Goal: Task Accomplishment & Management: Complete application form

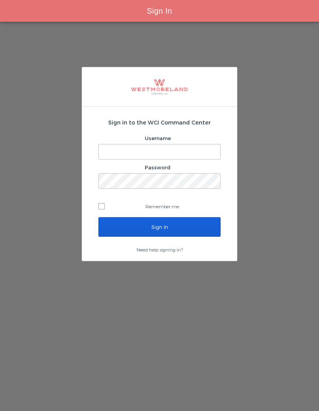
type input "[EMAIL_ADDRESS][PERSON_NAME][DOMAIN_NAME]"
click at [185, 235] on input "Sign In" at bounding box center [160, 226] width 122 height 19
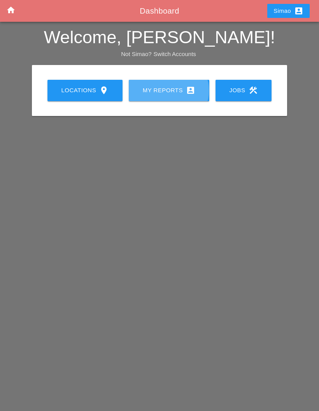
click at [170, 92] on div "My Reports account_box" at bounding box center [169, 90] width 56 height 9
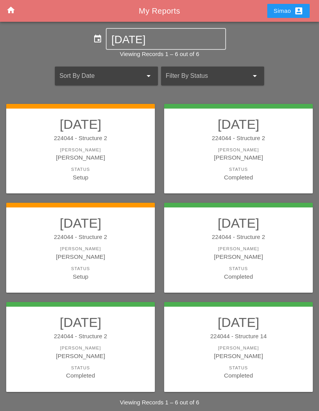
click at [109, 248] on div "[PERSON_NAME]" at bounding box center [80, 249] width 133 height 7
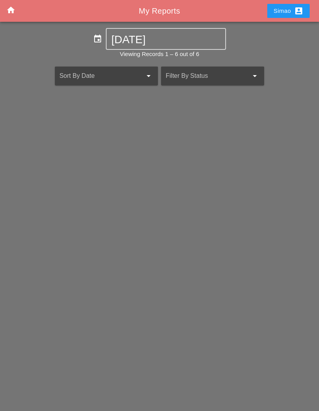
scroll to position [31, 0]
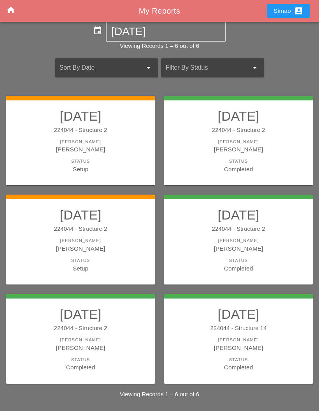
click at [226, 244] on div "[PERSON_NAME]" at bounding box center [238, 248] width 133 height 9
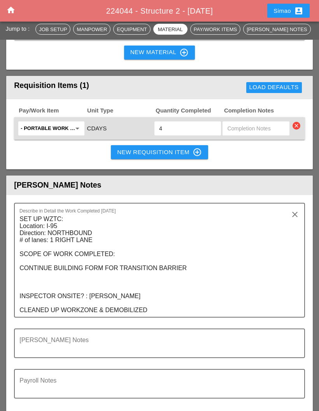
scroll to position [976, 0]
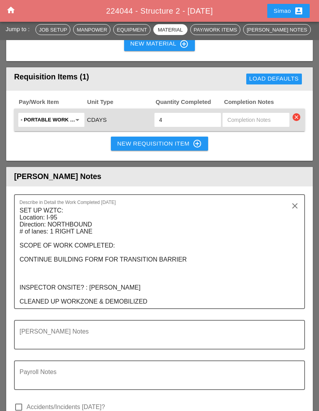
click at [155, 309] on textarea "SET UP WZTC: Location: I-95 Direction: NORTHBOUND # of lanes: 1 RIGHT LANE SCOP…" at bounding box center [156, 257] width 274 height 104
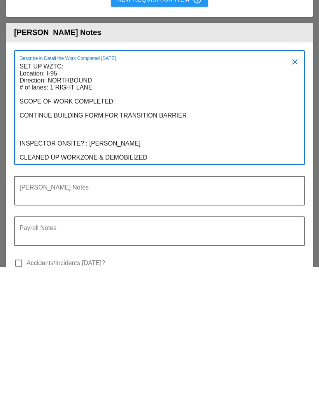
click at [164, 205] on textarea "SET UP WZTC: Location: I-95 Direction: NORTHBOUND # of lanes: 1 RIGHT LANE SCOP…" at bounding box center [156, 257] width 274 height 104
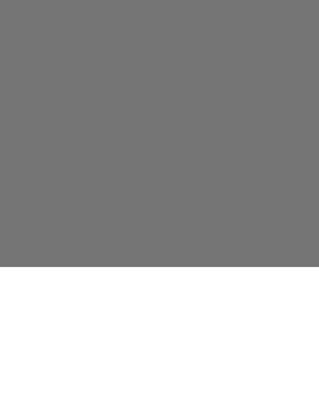
scroll to position [31, 0]
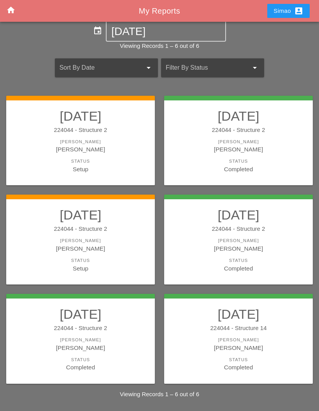
click at [98, 244] on div "[PERSON_NAME]" at bounding box center [80, 248] width 133 height 9
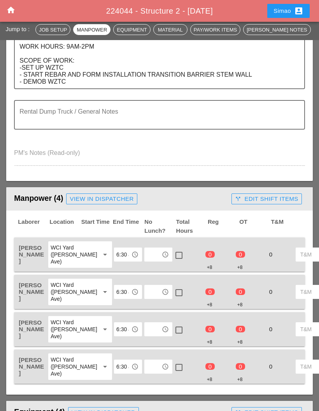
click at [147, 249] on input "text" at bounding box center [153, 255] width 12 height 12
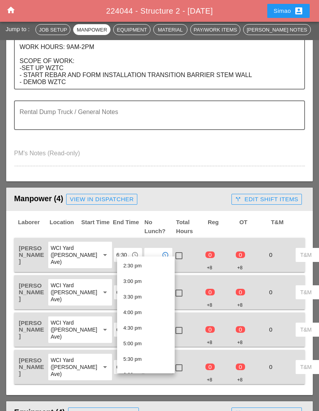
scroll to position [452, 0]
click at [151, 265] on div "2:30 pm" at bounding box center [146, 265] width 45 height 9
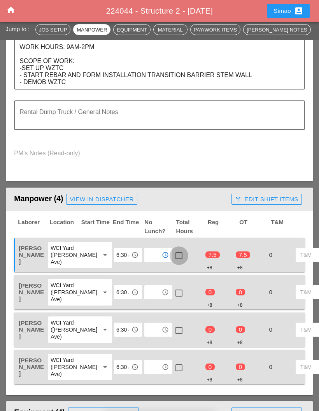
click at [173, 249] on div at bounding box center [179, 255] width 13 height 13
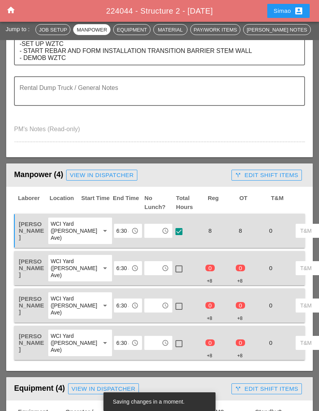
click at [147, 270] on input "text" at bounding box center [153, 268] width 12 height 12
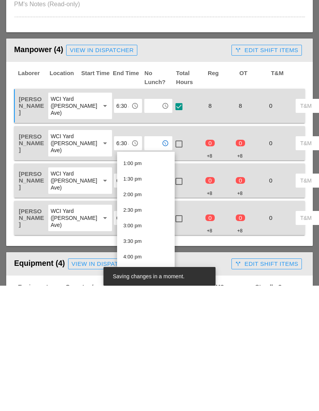
scroll to position [402, 0]
click at [144, 332] on div "2:30 pm" at bounding box center [146, 336] width 45 height 9
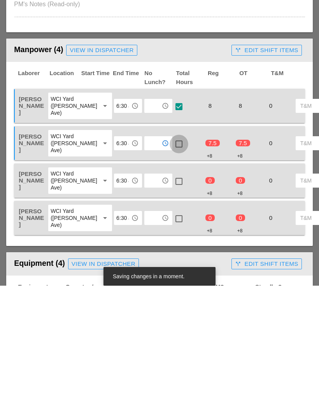
click at [173, 263] on div at bounding box center [179, 269] width 13 height 13
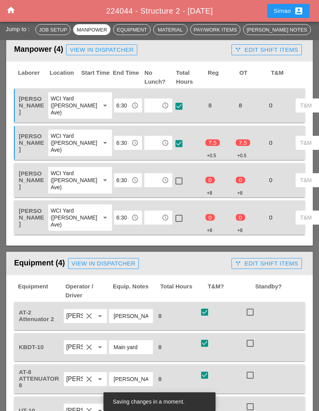
click at [147, 187] on input "text" at bounding box center [153, 180] width 12 height 12
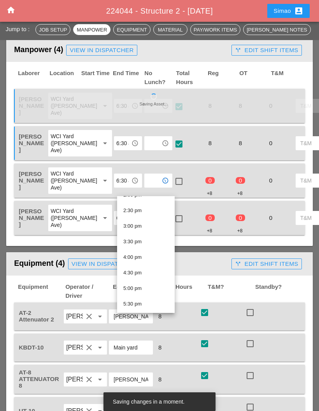
scroll to position [447, 0]
click at [146, 212] on div "2:30 pm" at bounding box center [146, 211] width 45 height 9
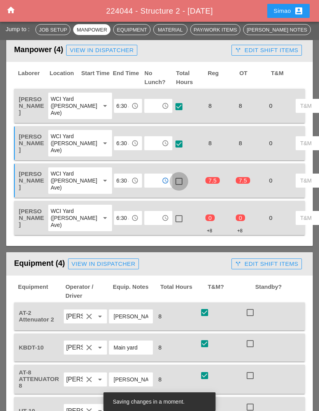
click at [173, 188] on div at bounding box center [179, 181] width 13 height 13
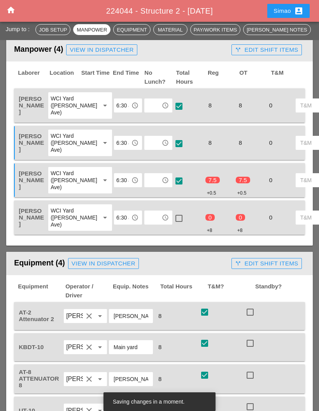
click at [147, 224] on input "text" at bounding box center [153, 218] width 12 height 12
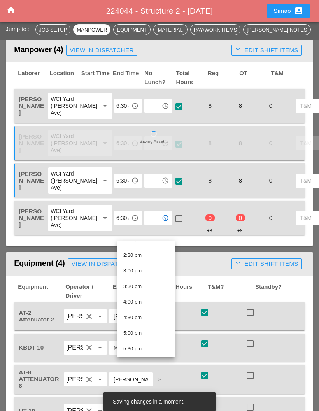
scroll to position [445, 0]
click at [150, 261] on div "2:30 pm" at bounding box center [146, 257] width 45 height 9
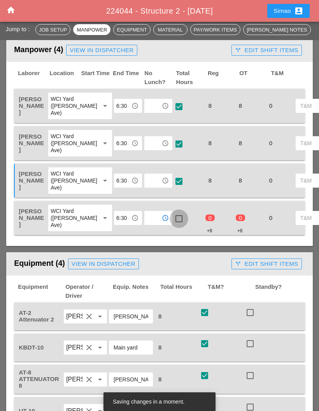
click at [173, 226] on div at bounding box center [179, 218] width 13 height 13
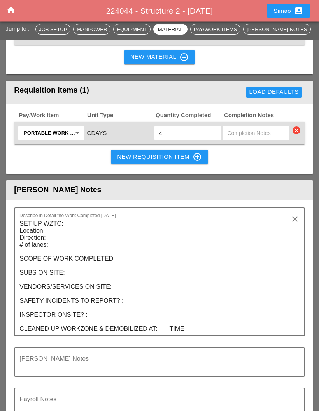
scroll to position [937, 0]
click at [197, 336] on textarea "SET UP WZTC: Location: Direction: # of lanes: SCOPE OF WORK COMPLETED: SUBS ON …" at bounding box center [156, 277] width 274 height 118
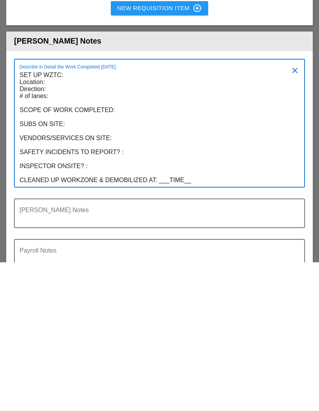
scroll to position [0, 0]
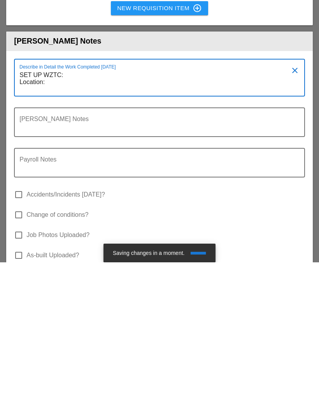
type textarea "SET UP"
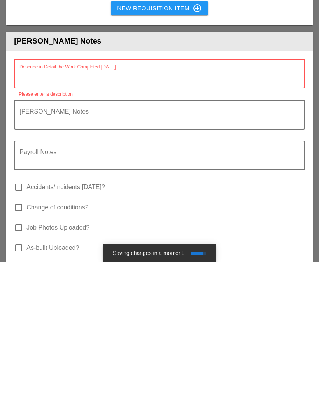
click at [37, 218] on textarea "Describe in Detail the Work Completed Today" at bounding box center [156, 227] width 274 height 19
paste textarea "SET UP WZTC: Location: I-95 Direction: NORTHBOUND # of lanes: 1 RIGHT LANE SCOP…"
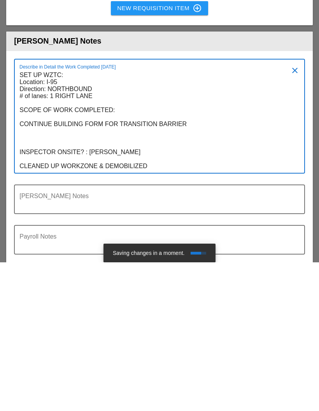
click at [127, 218] on textarea "SET UP WZTC: Location: I-95 Direction: NORTHBOUND # of lanes: 1 RIGHT LANE SCOP…" at bounding box center [156, 270] width 274 height 104
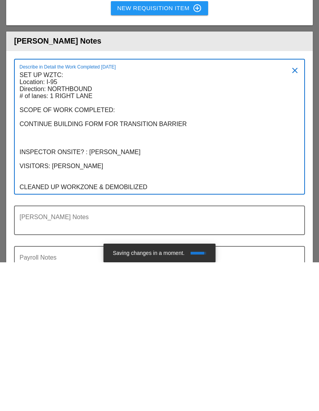
click at [124, 218] on textarea "SET UP WZTC: Location: I-95 Direction: NORTHBOUND # of lanes: 1 RIGHT LANE SCOP…" at bounding box center [156, 280] width 274 height 125
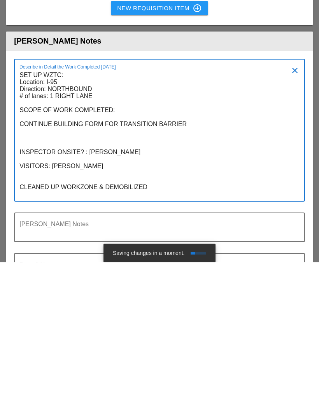
click at [112, 218] on textarea "SET UP WZTC: Location: I-95 Direction: NORTHBOUND # of lanes: 1 RIGHT LANE SCOP…" at bounding box center [156, 284] width 274 height 132
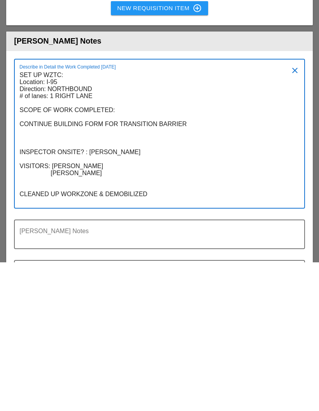
click at [110, 218] on textarea "SET UP WZTC: Location: I-95 Direction: NORTHBOUND # of lanes: 1 RIGHT LANE SCOP…" at bounding box center [156, 287] width 274 height 139
click at [104, 218] on textarea "SET UP WZTC: Location: I-95 Direction: NORTHBOUND # of lanes: 1 RIGHT LANE SCOP…" at bounding box center [156, 287] width 274 height 139
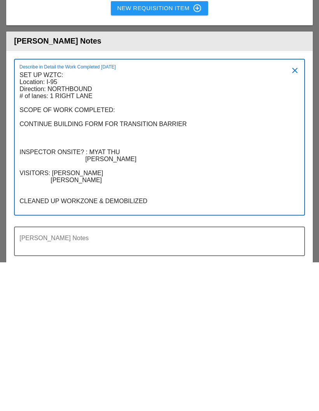
click at [191, 218] on textarea "SET UP WZTC: Location: I-95 Direction: NORTHBOUND # of lanes: 1 RIGHT LANE SCOP…" at bounding box center [156, 291] width 274 height 146
click at [198, 218] on textarea "SET UP WZTC: Location: I-95 Direction: NORTHBOUND # of lanes: 1 RIGHT LANE SCOP…" at bounding box center [156, 291] width 274 height 146
click at [197, 218] on textarea "SET UP WZTC: Location: I-95 Direction: NORTHBOUND # of lanes: 1 RIGHT LANE SCOP…" at bounding box center [156, 291] width 274 height 146
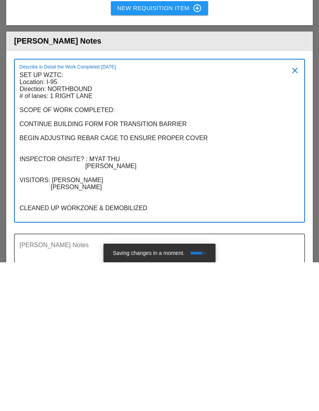
click at [109, 218] on textarea "SET UP WZTC: Location: I-95 Direction: NORTHBOUND # of lanes: 1 RIGHT LANE SCOP…" at bounding box center [156, 294] width 274 height 153
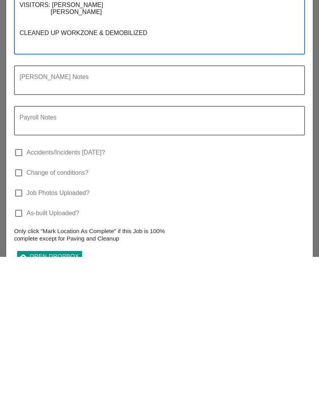
scroll to position [1114, 0]
click at [65, 406] on div "cloud_upload Open Dropbox" at bounding box center [49, 410] width 59 height 9
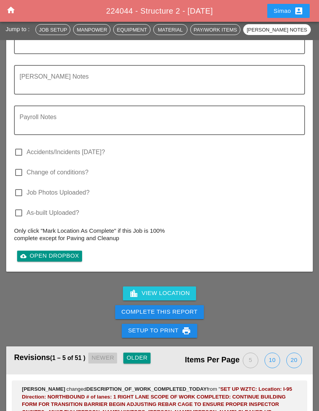
scroll to position [1300, 0]
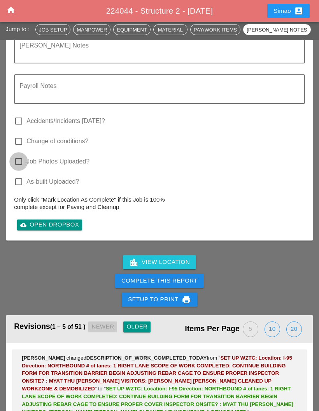
click at [18, 168] on div at bounding box center [18, 161] width 13 height 13
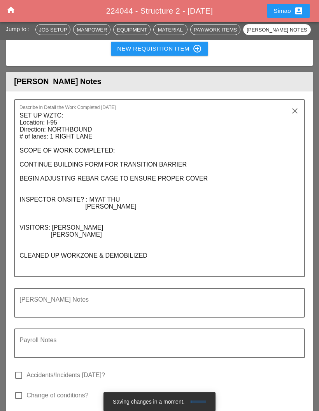
scroll to position [1039, 0]
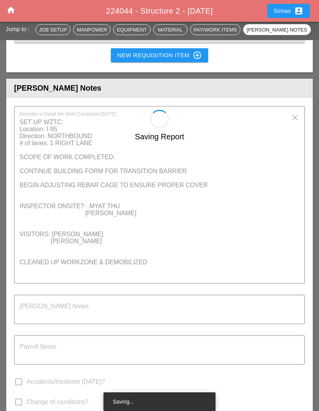
click at [107, 244] on div "Saving Report" at bounding box center [159, 312] width 307 height 404
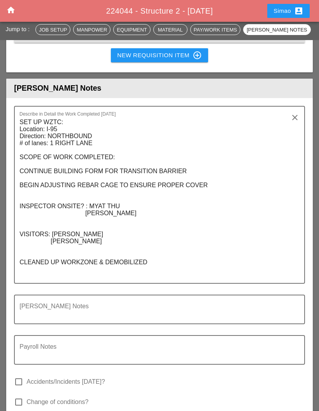
click at [112, 243] on textarea "SET UP WZTC: Location: I-95 Direction: NORTHBOUND # of lanes: 1 RIGHT LANE SCOP…" at bounding box center [156, 199] width 274 height 167
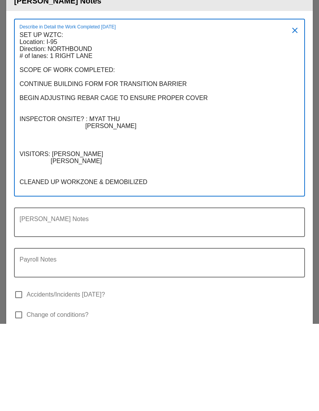
scroll to position [0, 0]
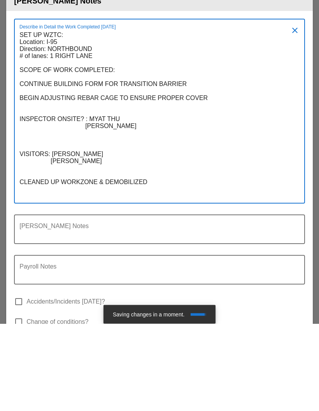
click at [55, 195] on textarea "SET UP WZTC: Location: I-95 Direction: NORTHBOUND # of lanes: 1 RIGHT LANE SCOP…" at bounding box center [156, 203] width 274 height 174
click at [49, 190] on textarea "SET UP WZTC: Location: I-95 Direction: NORTHBOUND # of lanes: 1 RIGHT LANE SCOP…" at bounding box center [156, 203] width 274 height 174
click at [85, 196] on textarea "SET UP WZTC: Location: I-95 Direction: NORTHBOUND # of lanes: 1 RIGHT LANE SCOP…" at bounding box center [156, 203] width 274 height 174
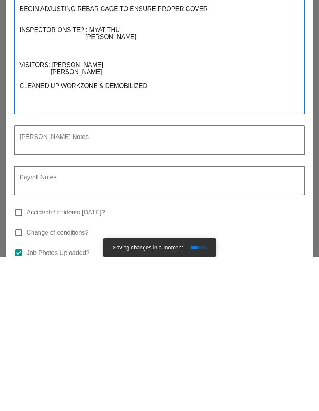
scroll to position [1079, 0]
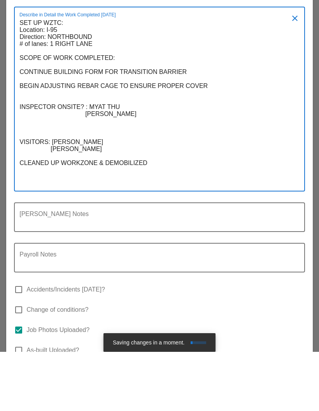
click at [97, 76] on textarea "SET UP WZTC: Location: I-95 Direction: NORTHBOUND # of lanes: 1 RIGHT LANE SCOP…" at bounding box center [156, 163] width 274 height 174
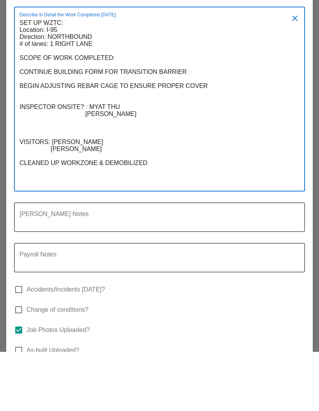
scroll to position [0, 0]
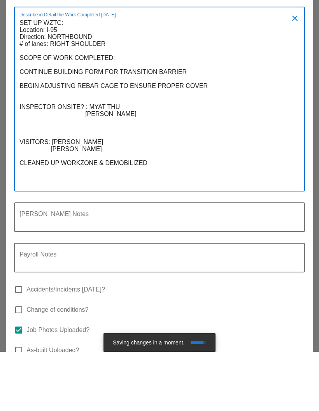
click at [157, 195] on textarea "SET UP WZTC: Location: I-95 Direction: NORTHBOUND # of lanes: RIGHT SHOULDER SC…" at bounding box center [156, 163] width 274 height 174
click at [164, 205] on textarea "SET UP WZTC: Location: I-95 Direction: NORTHBOUND # of lanes: RIGHT SHOULDER SC…" at bounding box center [156, 163] width 274 height 174
click at [158, 203] on textarea "SET UP WZTC: Location: I-95 Direction: NORTHBOUND # of lanes: RIGHT SHOULDER SC…" at bounding box center [156, 163] width 274 height 174
click at [158, 202] on textarea "SET UP WZTC: Location: I-95 Direction: NORTHBOUND # of lanes: RIGHT SHOULDER SC…" at bounding box center [156, 163] width 274 height 174
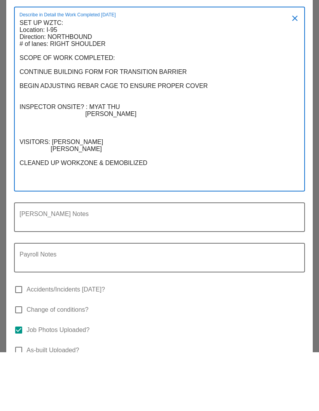
type textarea "SET UP WZTC: Location: I-95 Direction: NORTHBOUND # of lanes: RIGHT SHOULDER SC…"
click at [188, 272] on textarea "Foreman's Notes" at bounding box center [156, 281] width 274 height 19
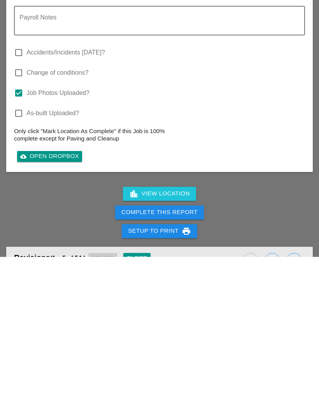
scroll to position [1224, 0]
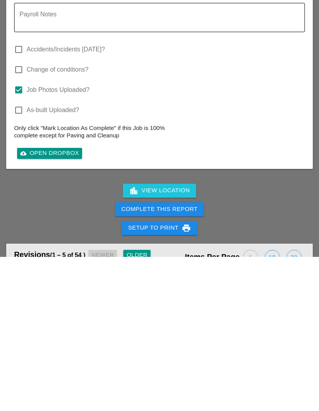
click at [161, 359] on div "Complete This Report" at bounding box center [160, 363] width 76 height 9
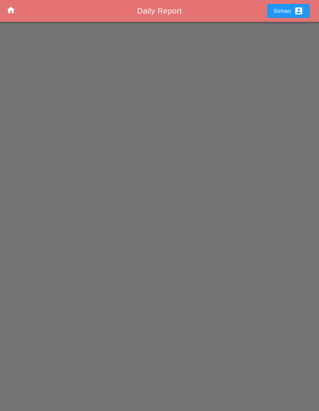
scroll to position [31, 0]
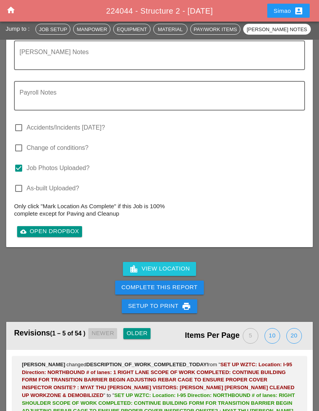
click at [193, 295] on button "Complete This Report" at bounding box center [159, 288] width 89 height 14
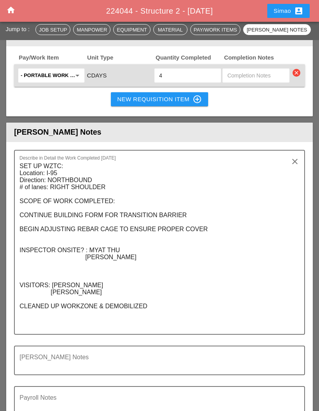
scroll to position [992, 0]
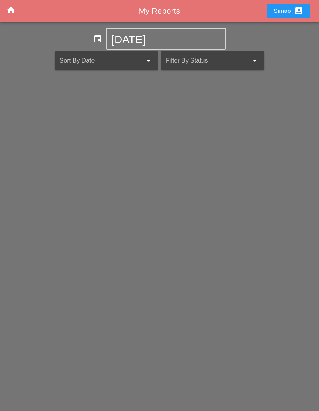
scroll to position [31, 0]
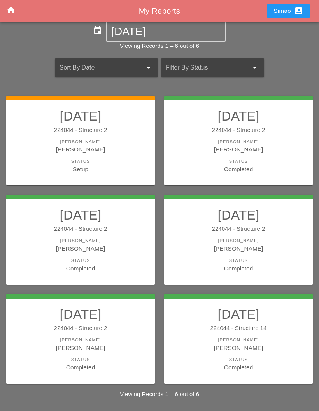
click at [98, 139] on div "[PERSON_NAME]" at bounding box center [80, 142] width 133 height 7
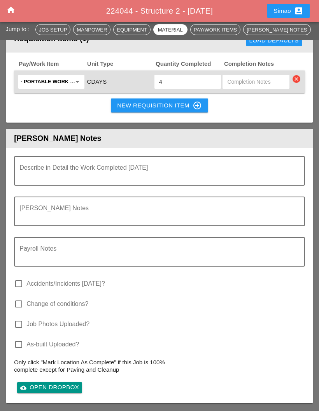
click at [143, 173] on textarea "Describe in Detail the Work Completed Today" at bounding box center [156, 175] width 274 height 19
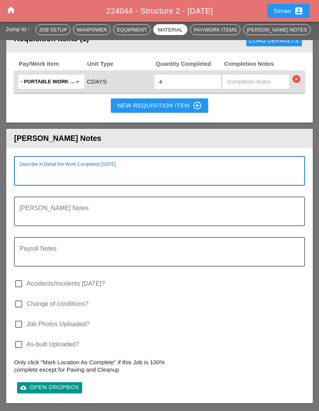
scroll to position [878, 0]
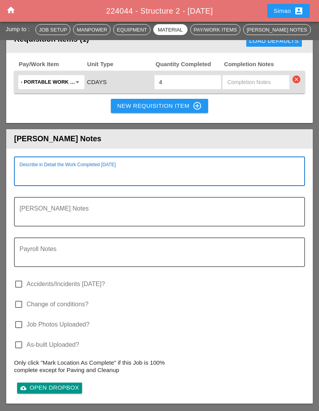
click at [115, 176] on textarea "Describe in Detail the Work Completed Today" at bounding box center [156, 176] width 274 height 19
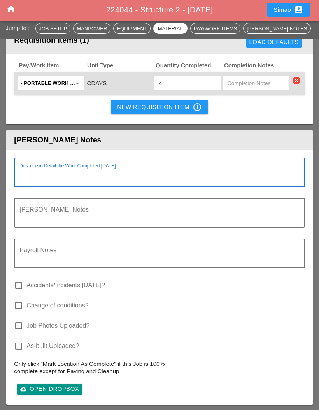
click at [111, 178] on textarea "Describe in Detail the Work Completed Today" at bounding box center [156, 178] width 274 height 19
paste textarea "SET UP WZTC: Location: I-95 Direction: NORTHBOUND # of lanes: RIGHT SHOULDER SC…"
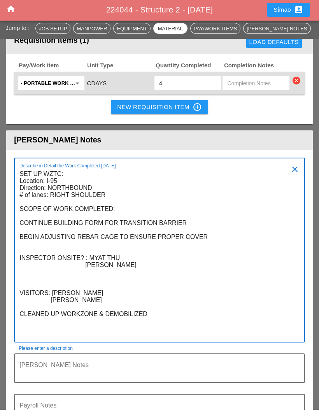
scroll to position [933, 0]
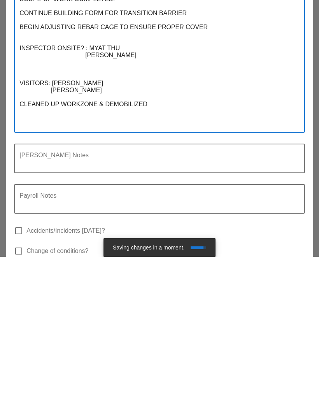
click at [74, 115] on textarea "SET UP WZTC: Location: I-95 Direction: NORTHBOUND # of lanes: RIGHT SHOULDER SC…" at bounding box center [156, 199] width 274 height 174
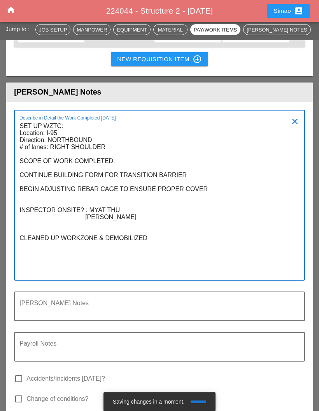
scroll to position [0, 0]
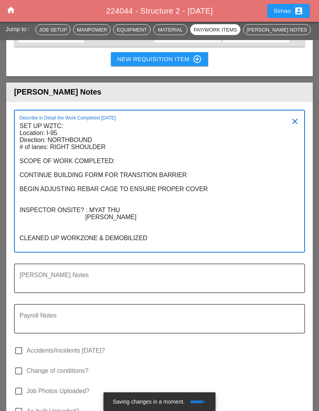
click at [120, 227] on textarea "SET UP WZTC: Location: I-95 Direction: NORTHBOUND # of lanes: RIGHT SHOULDER SC…" at bounding box center [156, 186] width 274 height 132
click at [109, 218] on textarea "SET UP WZTC: Location: I-95 Direction: NORTHBOUND # of lanes: RIGHT SHOULDER SC…" at bounding box center [156, 186] width 274 height 132
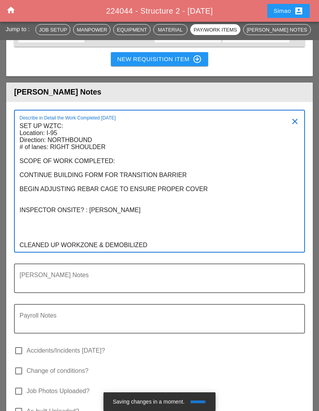
click at [131, 214] on textarea "SET UP WZTC: Location: I-95 Direction: NORTHBOUND # of lanes: RIGHT SHOULDER SC…" at bounding box center [156, 186] width 274 height 132
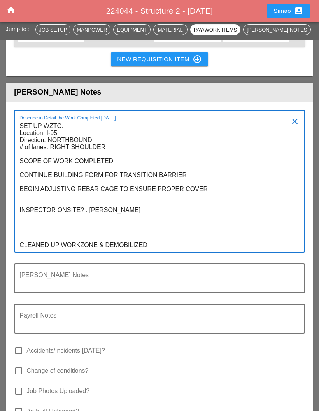
click at [204, 192] on textarea "SET UP WZTC: Location: I-95 Direction: NORTHBOUND # of lanes: RIGHT SHOULDER SC…" at bounding box center [156, 186] width 274 height 132
click at [190, 176] on textarea "SET UP WZTC: Location: I-95 Direction: NORTHBOUND # of lanes: RIGHT SHOULDER SC…" at bounding box center [156, 186] width 274 height 132
click at [84, 175] on textarea "SET UP WZTC: Location: I-95 Direction: NORTHBOUND # of lanes: RIGHT SHOULDER SC…" at bounding box center [156, 186] width 274 height 132
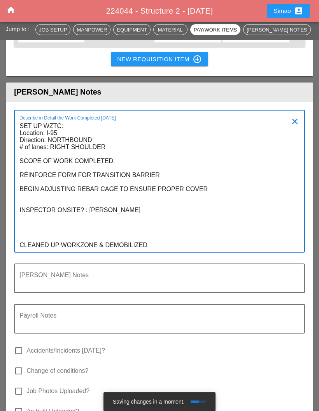
click at [39, 190] on textarea "SET UP WZTC: Location: I-95 Direction: NORTHBOUND # of lanes: RIGHT SHOULDER SC…" at bounding box center [156, 186] width 274 height 132
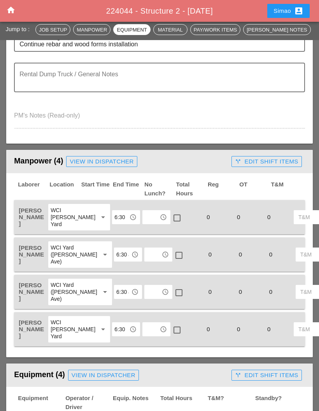
scroll to position [227, 0]
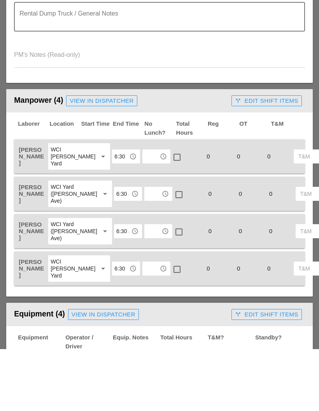
type textarea "SET UP WZTC: Location: I-95 Direction: NORTHBOUND # of lanes: RIGHT SHOULDER SC…"
click at [145, 212] on input "text" at bounding box center [151, 218] width 12 height 12
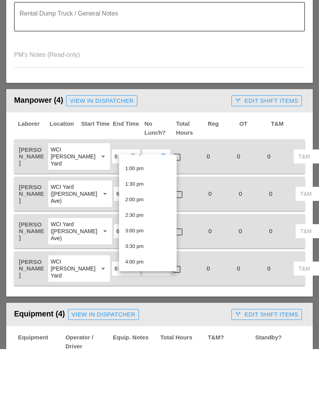
scroll to position [401, 0]
click at [148, 269] on div "2:30 pm" at bounding box center [147, 277] width 45 height 16
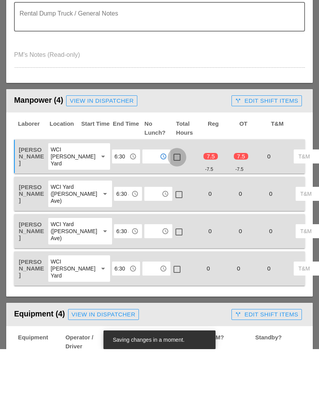
click at [171, 213] on div at bounding box center [177, 219] width 13 height 13
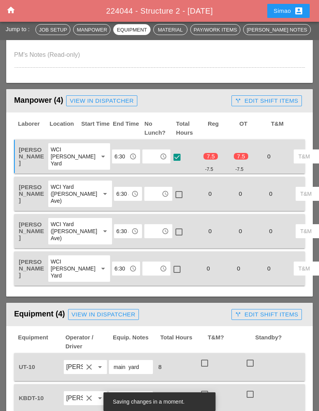
click at [147, 188] on input "text" at bounding box center [153, 194] width 12 height 12
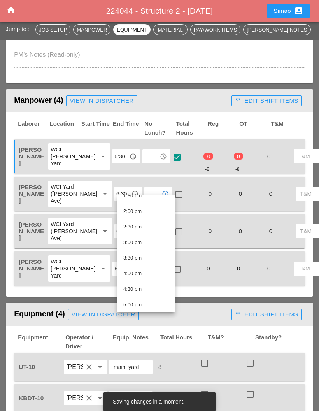
scroll to position [433, 0]
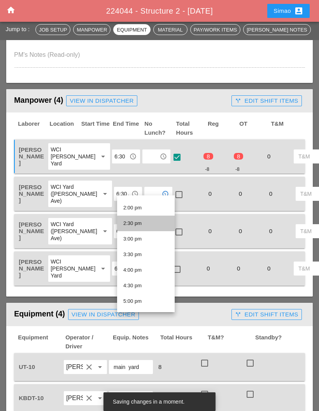
click at [146, 223] on div "2:30 pm" at bounding box center [146, 223] width 45 height 9
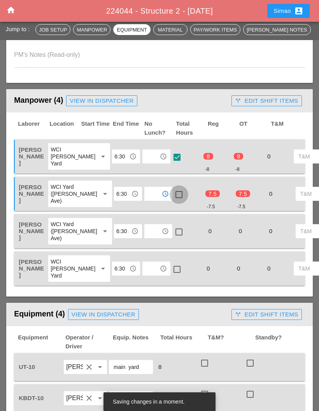
click at [173, 190] on div at bounding box center [179, 194] width 13 height 13
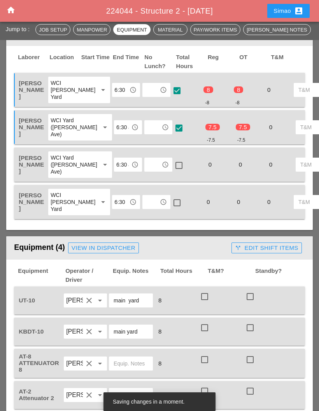
scroll to position [364, 0]
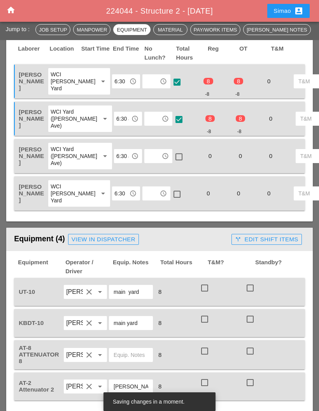
click at [147, 158] on input "text" at bounding box center [153, 156] width 12 height 12
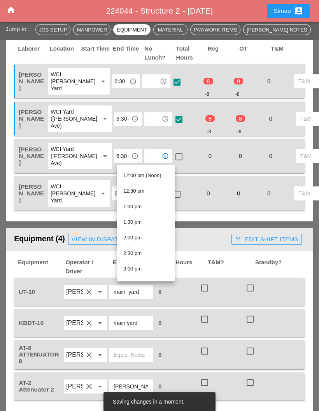
scroll to position [385, 0]
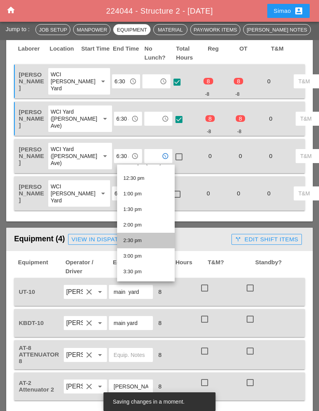
click at [143, 242] on div "2:30 pm" at bounding box center [146, 240] width 45 height 9
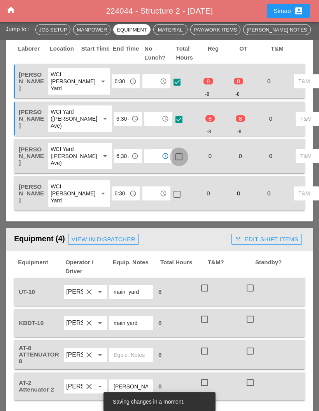
click at [173, 160] on div at bounding box center [179, 156] width 13 height 13
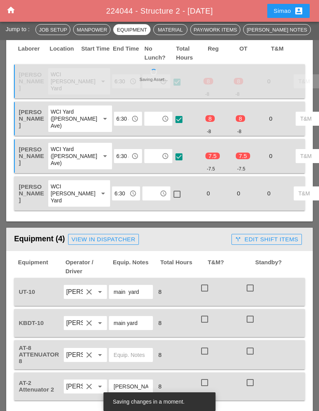
click at [145, 200] on input "text" at bounding box center [151, 193] width 12 height 12
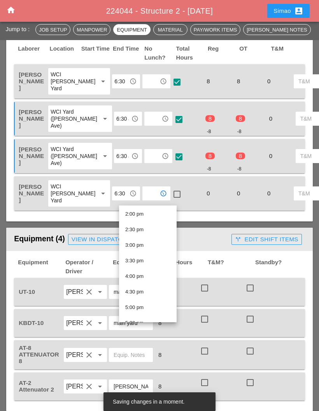
scroll to position [439, 0]
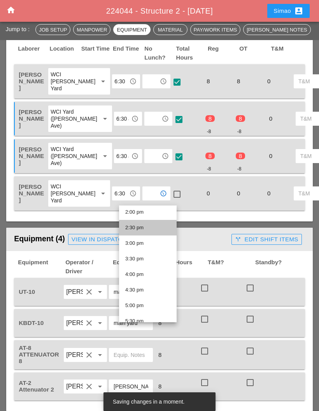
click at [155, 228] on div "2:30 pm" at bounding box center [147, 227] width 45 height 9
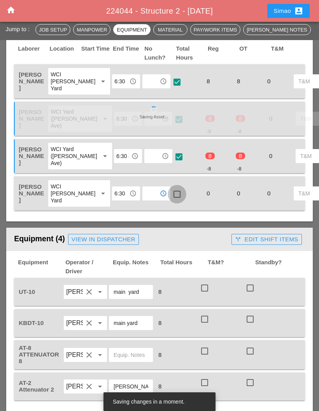
click at [171, 201] on div at bounding box center [177, 194] width 13 height 13
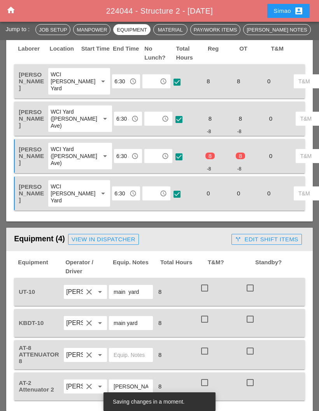
click at [171, 200] on div at bounding box center [177, 194] width 13 height 13
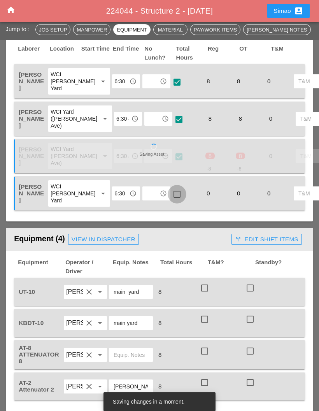
click at [171, 201] on div at bounding box center [177, 194] width 13 height 13
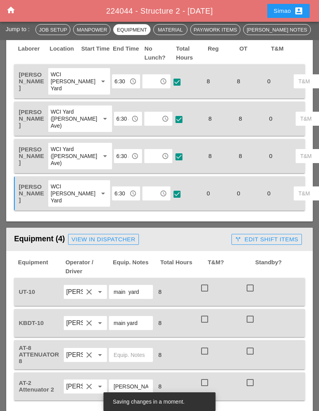
click at [145, 200] on input "text" at bounding box center [151, 193] width 12 height 12
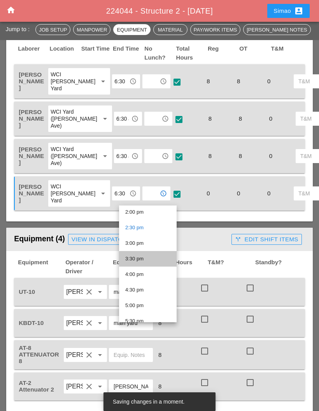
scroll to position [449, 0]
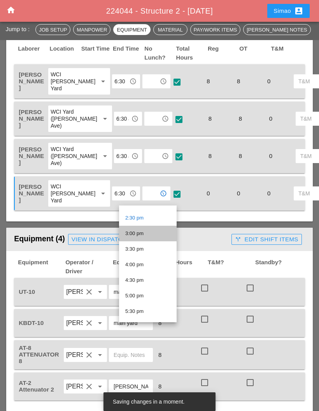
click at [152, 235] on div "3:00 pm" at bounding box center [147, 233] width 45 height 9
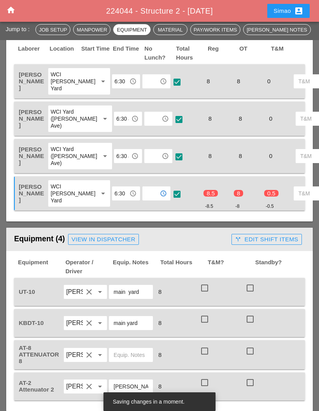
click at [145, 200] on input "text" at bounding box center [151, 193] width 12 height 12
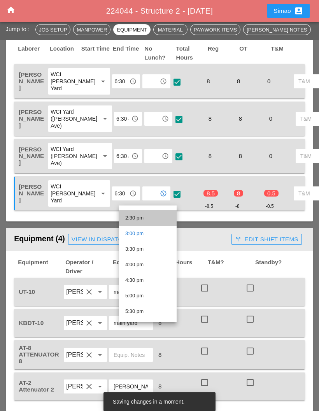
click at [151, 222] on div "2:30 pm" at bounding box center [147, 218] width 45 height 9
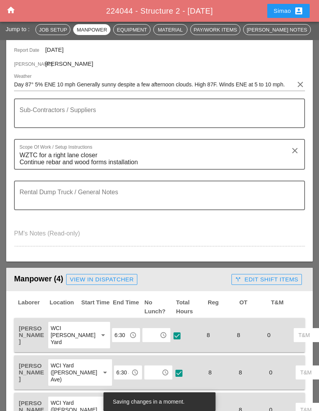
scroll to position [109, 0]
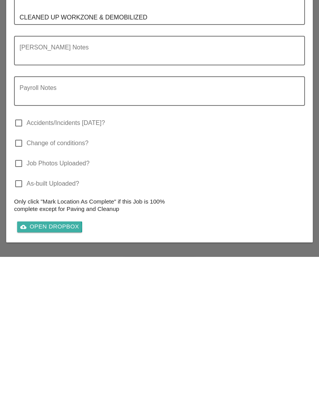
click at [64, 377] on div "cloud_upload Open Dropbox" at bounding box center [49, 381] width 59 height 9
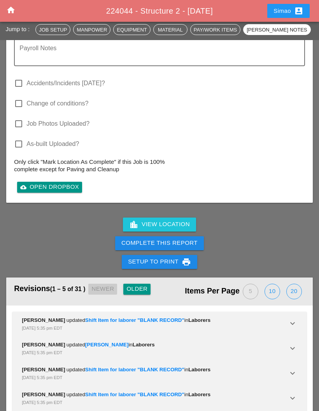
scroll to position [1197, 0]
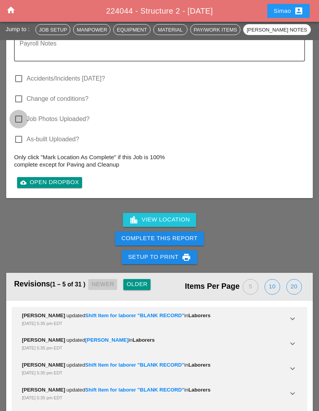
click at [17, 123] on div at bounding box center [18, 119] width 13 height 13
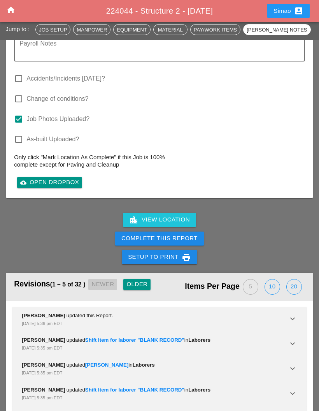
click at [172, 243] on div "Complete This Report" at bounding box center [160, 238] width 76 height 9
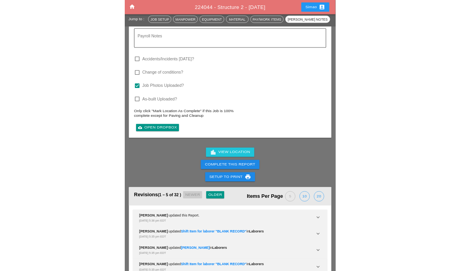
scroll to position [1197, 0]
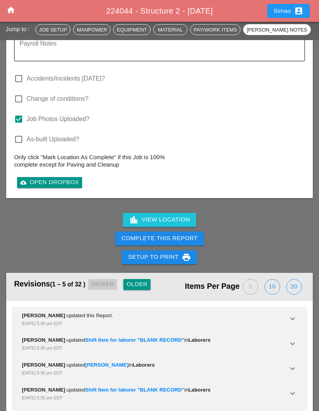
click at [179, 239] on div "Complete This Report" at bounding box center [160, 238] width 76 height 9
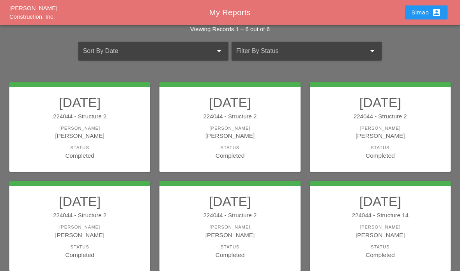
scroll to position [63, 0]
